Goal: Task Accomplishment & Management: Use online tool/utility

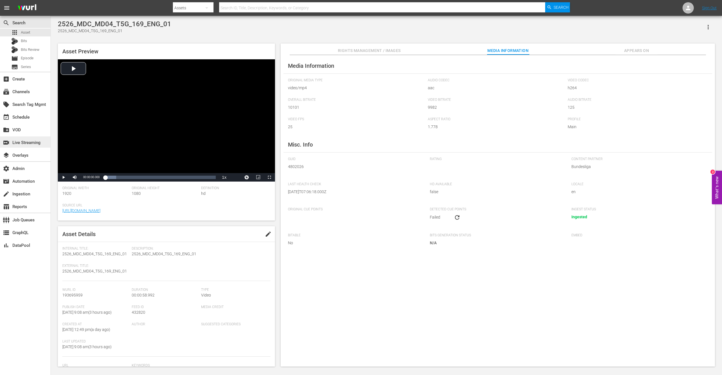
click at [23, 143] on div "switch_video Live Streaming" at bounding box center [16, 141] width 32 height 5
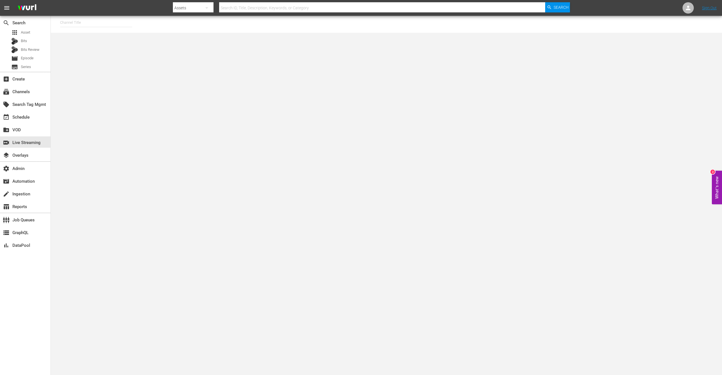
click at [86, 25] on input "text" at bounding box center [96, 23] width 72 height 14
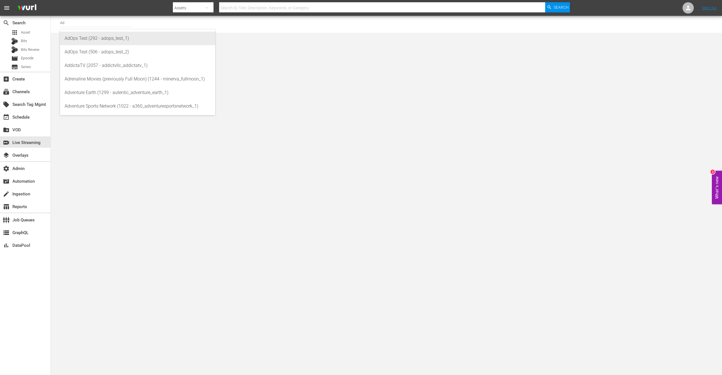
click at [107, 42] on div "AdOps Test (292 - adops_test_1)" at bounding box center [138, 39] width 146 height 14
type input "AdOps Test (292 - adops_test_1)"
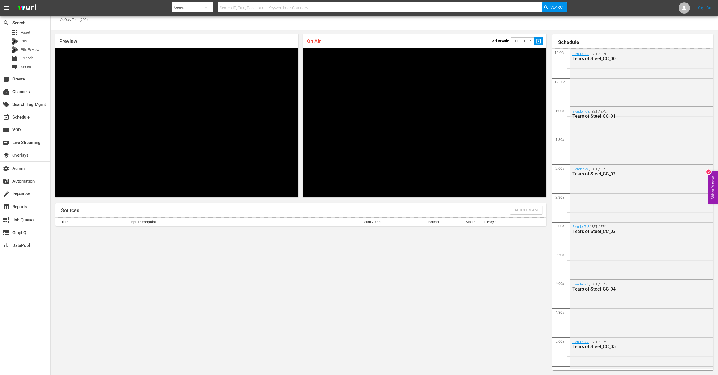
scroll to position [851, 0]
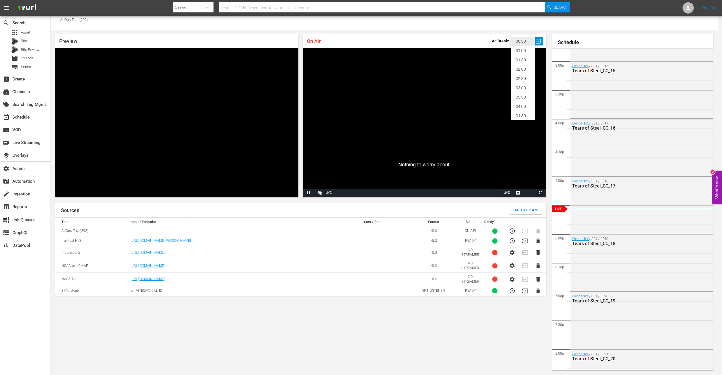
click at [530, 41] on body "menu Search By Assets Search ID, Title, Description, Keywords, or Category Sear…" at bounding box center [361, 184] width 722 height 375
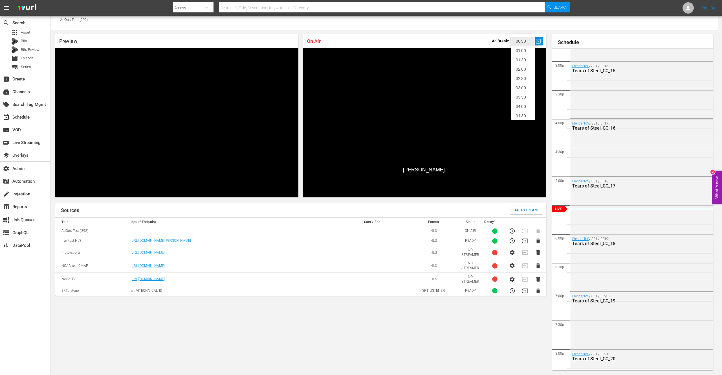
click at [522, 71] on li "02:00" at bounding box center [523, 69] width 23 height 9
type input "120"
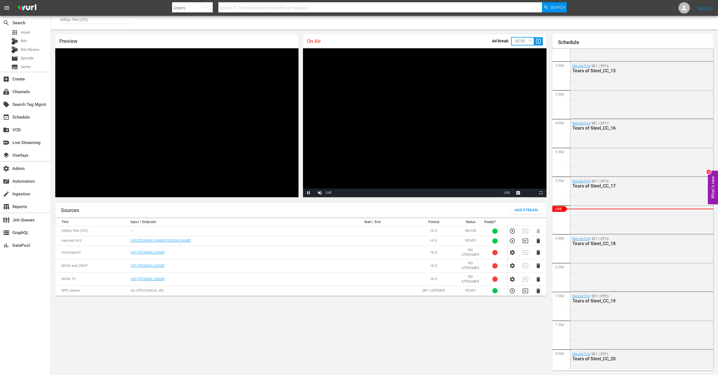
click at [524, 40] on body "menu Search By Assets Search ID, Title, Description, Keywords, or Category Sear…" at bounding box center [359, 184] width 718 height 375
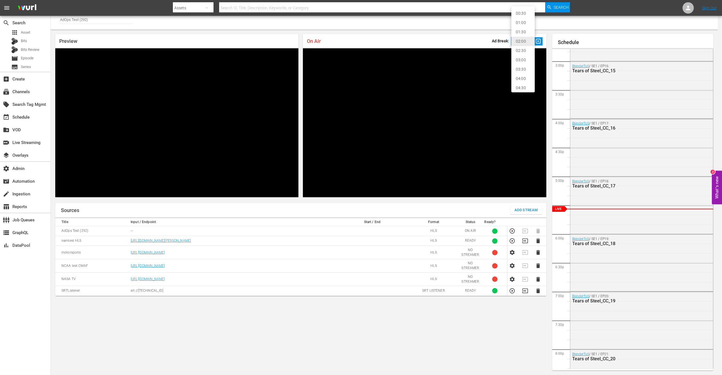
click at [466, 41] on div at bounding box center [361, 187] width 722 height 375
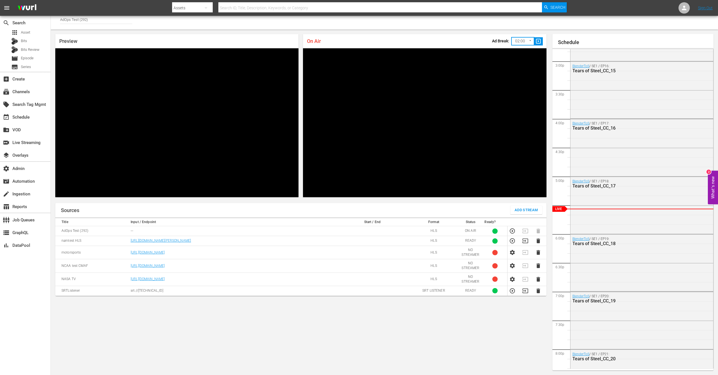
click at [609, 11] on nav "menu Search By Assets Search ID, Title, Description, Keywords, or Category Sear…" at bounding box center [359, 8] width 718 height 16
click at [145, 7] on nav "menu Search By Assets Search ID, Title, Description, Keywords, or Category Sear…" at bounding box center [359, 8] width 718 height 16
click at [146, 22] on div "Channel Title AdOps Test (292)" at bounding box center [384, 21] width 667 height 17
click at [31, 56] on span "Episode" at bounding box center [27, 58] width 13 height 6
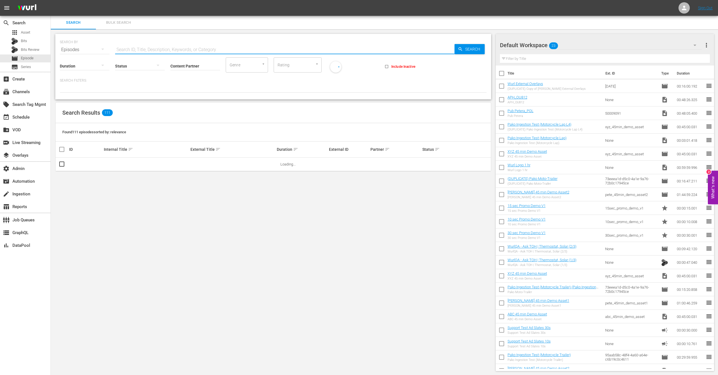
click at [207, 49] on input "text" at bounding box center [284, 50] width 339 height 14
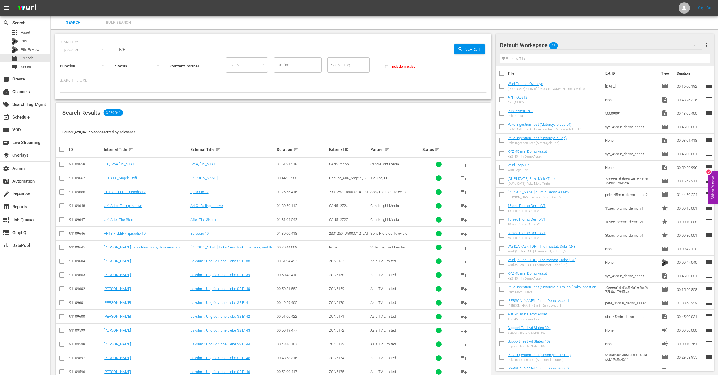
type input "LIVE"
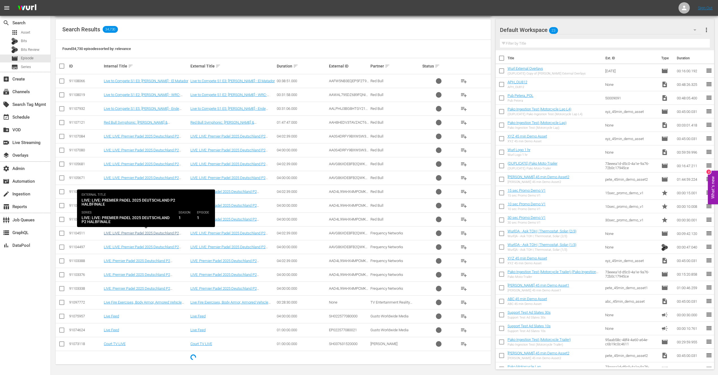
scroll to position [82, 0]
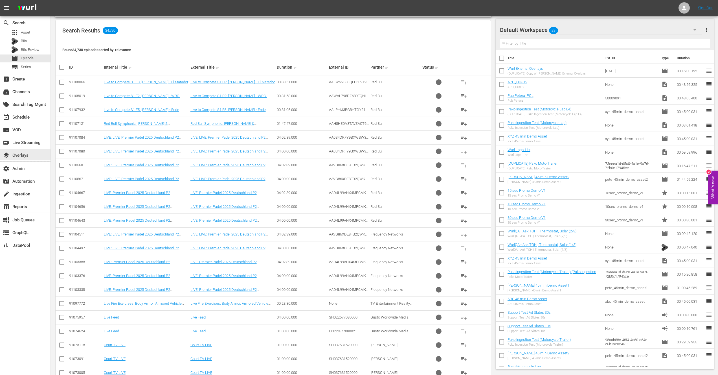
click at [32, 148] on div "layers Overlays" at bounding box center [25, 154] width 51 height 13
click at [31, 142] on div "switch_video Live Streaming" at bounding box center [16, 141] width 32 height 5
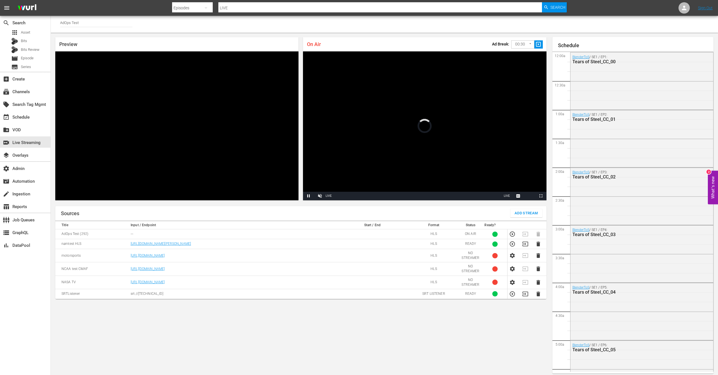
scroll to position [3, 0]
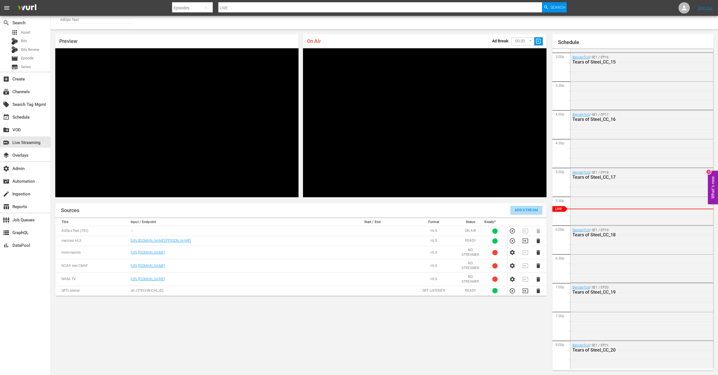
click at [523, 210] on span "Add Stream" at bounding box center [526, 210] width 23 height 6
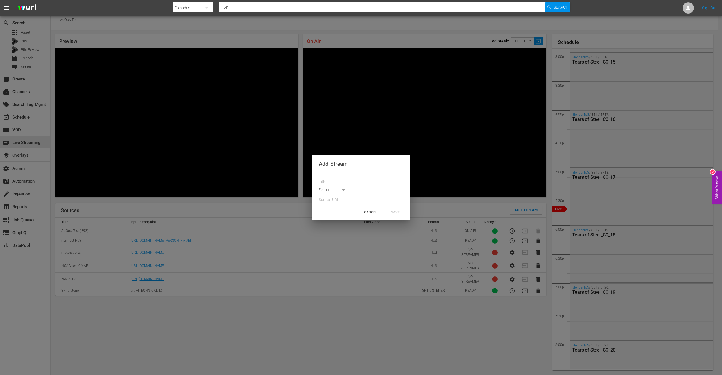
click at [342, 188] on body "menu Search By Episodes Search ID, Title, Description, Keywords, or Category LI…" at bounding box center [361, 184] width 722 height 375
click at [380, 171] on div at bounding box center [361, 187] width 722 height 375
click at [341, 190] on body "menu Search By Episodes Search ID, Title, Description, Keywords, or Category LI…" at bounding box center [361, 184] width 722 height 375
click at [337, 217] on li "SRT Listener" at bounding box center [335, 218] width 33 height 9
click at [342, 190] on body "menu Search By Episodes Search ID, Title, Description, Keywords, or Category LI…" at bounding box center [361, 184] width 722 height 375
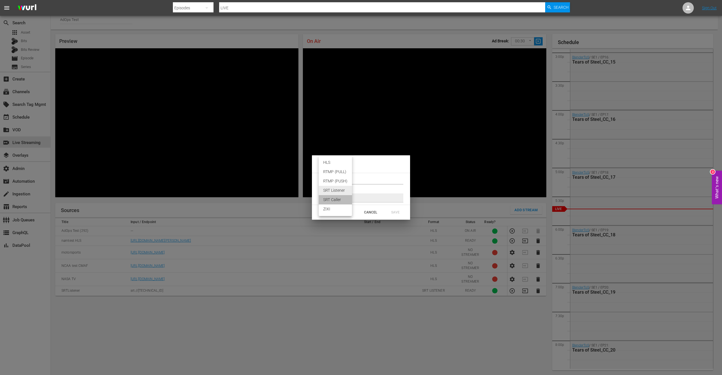
click at [337, 201] on li "SRT Caller" at bounding box center [335, 199] width 33 height 9
click at [342, 189] on body "menu Search By Episodes Search ID, Title, Description, Keywords, or Category LI…" at bounding box center [361, 184] width 722 height 375
click at [337, 200] on li "ZIXI" at bounding box center [335, 199] width 33 height 9
click at [341, 189] on body "menu Search By Episodes Search ID, Title, Description, Keywords, or Category LI…" at bounding box center [361, 184] width 722 height 375
click at [340, 163] on li "RTMP (PUSH)" at bounding box center [335, 162] width 33 height 9
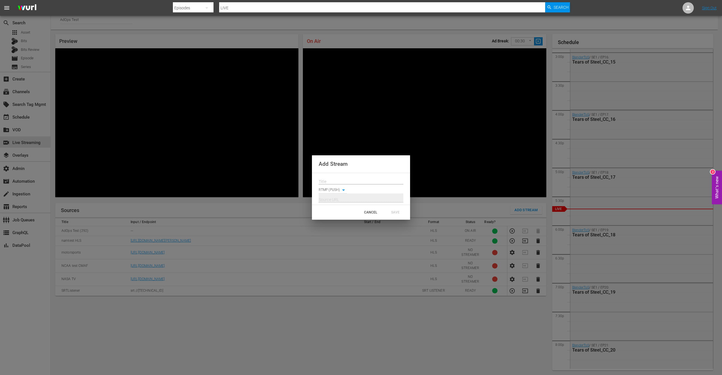
click at [344, 190] on body "menu Search By Episodes Search ID, Title, Description, Keywords, or Category LI…" at bounding box center [361, 184] width 722 height 375
click at [342, 180] on li "RTMP (PULL)" at bounding box center [335, 180] width 33 height 9
click at [343, 190] on body "menu Search By Episodes Search ID, Title, Description, Keywords, or Category LI…" at bounding box center [361, 184] width 722 height 375
click at [339, 179] on li "HLS" at bounding box center [335, 180] width 33 height 9
type input "HLS"
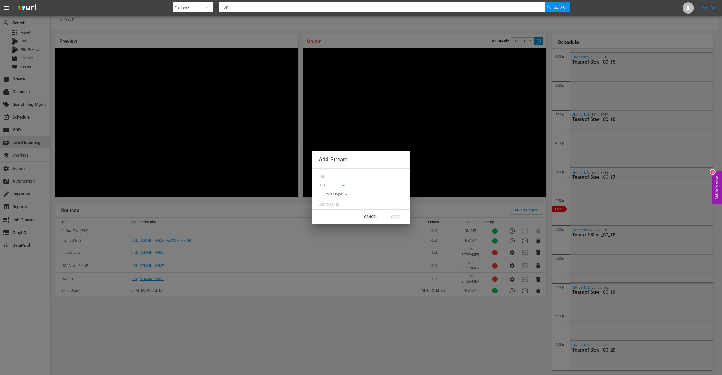
click at [344, 191] on body "menu Search By Episodes Search ID, Title, Description, Keywords, or Category LI…" at bounding box center [361, 184] width 722 height 375
click at [372, 195] on div at bounding box center [361, 187] width 722 height 375
click at [345, 195] on body "menu Search By Episodes Search ID, Title, Description, Keywords, or Category LI…" at bounding box center [361, 184] width 722 height 375
click at [365, 194] on div at bounding box center [361, 187] width 722 height 375
click at [344, 194] on body "menu Search By Episodes Search ID, Title, Description, Keywords, or Category LI…" at bounding box center [361, 184] width 722 height 375
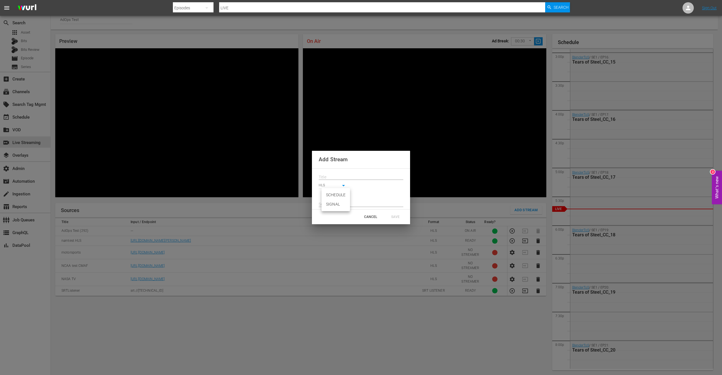
click at [376, 194] on div at bounding box center [361, 187] width 722 height 375
click at [344, 185] on body "menu Search By Episodes Search ID, Title, Description, Keywords, or Category LI…" at bounding box center [361, 184] width 722 height 375
click at [373, 218] on div at bounding box center [361, 187] width 722 height 375
click at [373, 215] on div "CANCEL" at bounding box center [370, 217] width 25 height 10
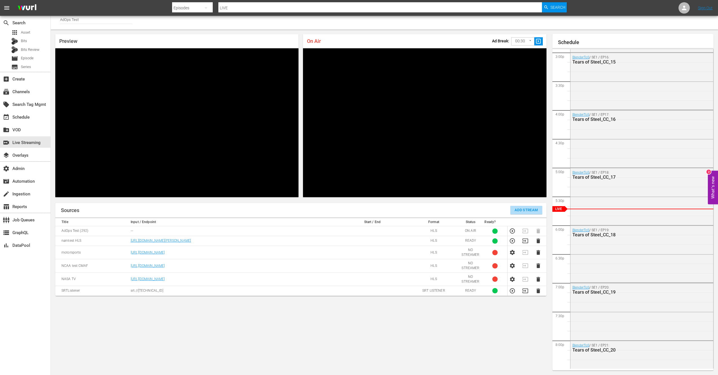
click at [523, 210] on span "Add Stream" at bounding box center [526, 210] width 23 height 6
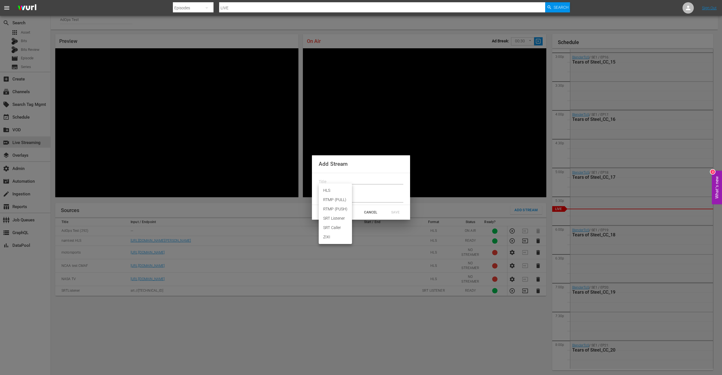
click at [336, 190] on body "menu Search By Episodes Search ID, Title, Description, Keywords, or Category LI…" at bounding box center [361, 184] width 722 height 375
click at [326, 189] on li "HLS" at bounding box center [335, 190] width 33 height 9
type input "HLS"
click at [341, 195] on body "menu Search By Episodes Search ID, Title, Description, Keywords, or Category LI…" at bounding box center [361, 184] width 722 height 375
drag, startPoint x: 370, startPoint y: 186, endPoint x: 350, endPoint y: 186, distance: 20.6
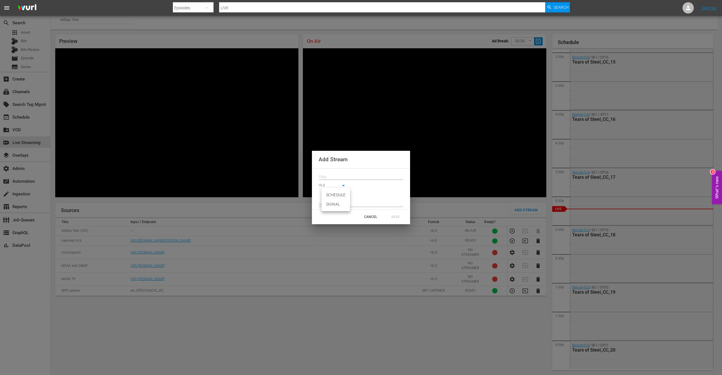
click at [370, 186] on div at bounding box center [361, 187] width 722 height 375
click at [343, 186] on body "menu Search By Episodes Search ID, Title, Description, Keywords, or Category LI…" at bounding box center [361, 184] width 722 height 375
click at [368, 162] on div at bounding box center [361, 187] width 722 height 375
click at [371, 217] on div "CANCEL" at bounding box center [370, 217] width 25 height 10
